Goal: Navigation & Orientation: Find specific page/section

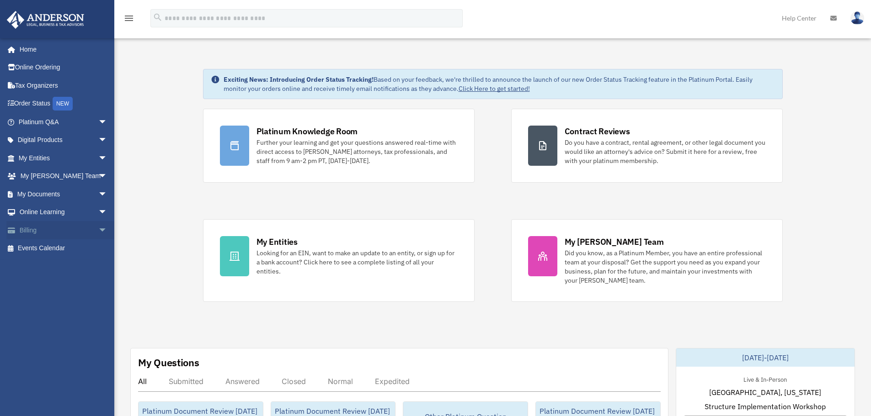
click at [98, 230] on span "arrow_drop_down" at bounding box center [107, 230] width 18 height 19
click at [98, 230] on span "arrow_drop_up" at bounding box center [107, 230] width 18 height 19
click at [98, 193] on span "arrow_drop_down" at bounding box center [107, 194] width 18 height 19
click at [68, 210] on link "Box" at bounding box center [67, 212] width 108 height 18
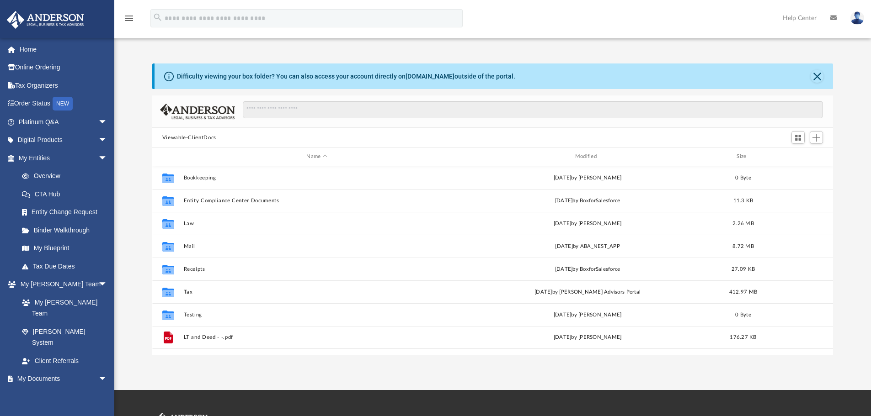
scroll to position [201, 674]
